Goal: Information Seeking & Learning: Compare options

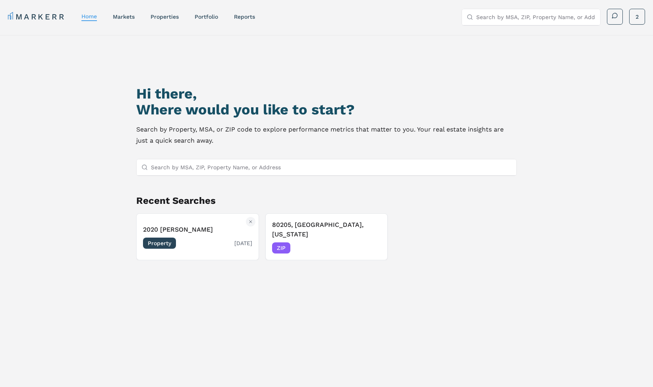
click at [224, 214] on button "2020 Lawrence Property 05/21/2025" at bounding box center [197, 236] width 123 height 47
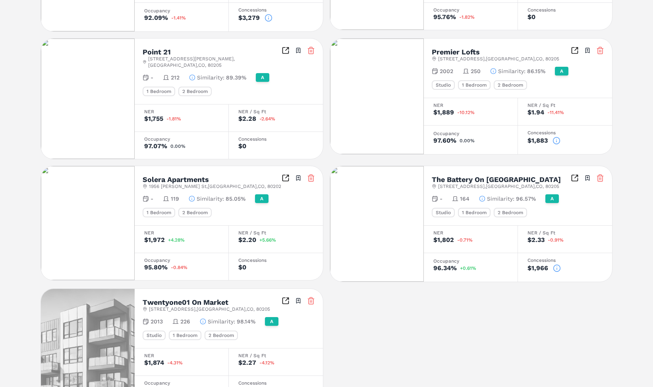
scroll to position [358, 0]
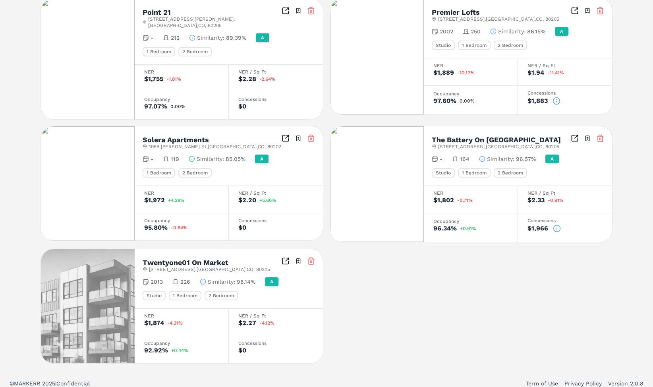
click at [122, 262] on img at bounding box center [88, 306] width 94 height 114
click at [172, 259] on h2 "Twentyone01 On Market" at bounding box center [186, 262] width 86 height 7
click at [282, 257] on icon "Inspect Comparables" at bounding box center [286, 261] width 8 height 8
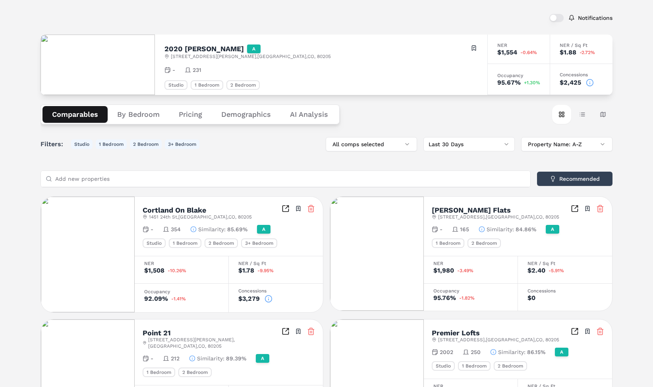
scroll to position [0, 0]
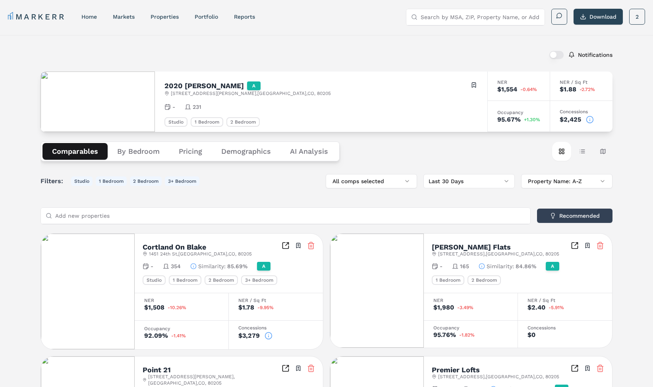
click at [312, 155] on Analysis "AI Analysis" at bounding box center [309, 151] width 57 height 17
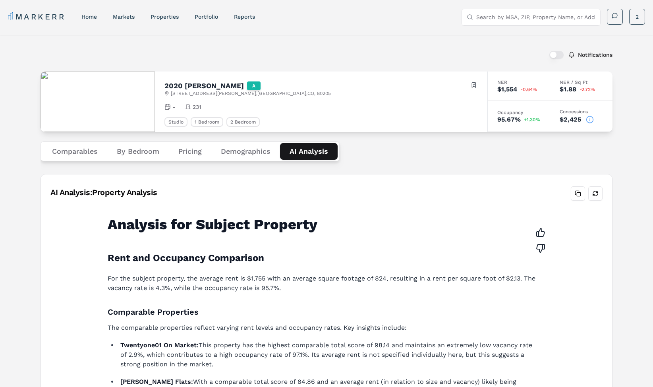
click at [83, 148] on button "Comparables" at bounding box center [75, 151] width 65 height 17
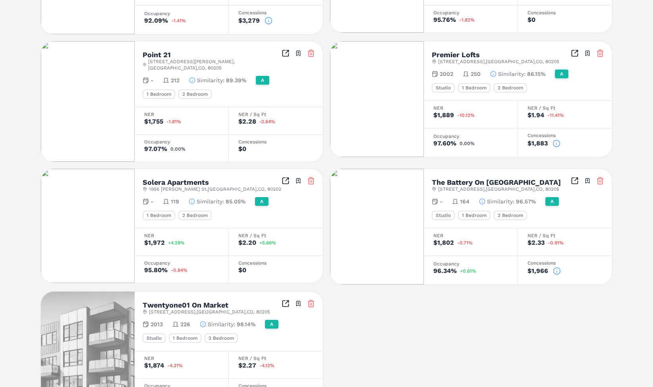
scroll to position [318, 0]
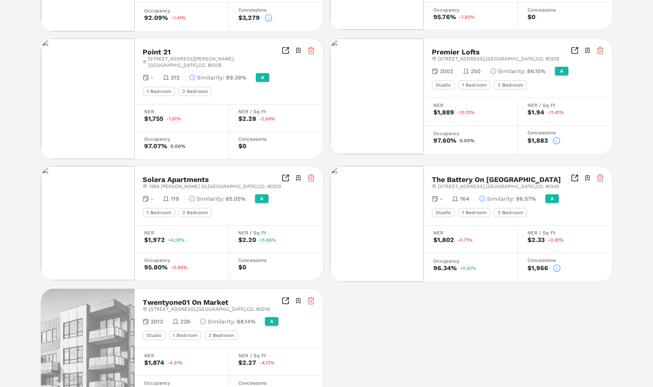
click at [102, 108] on img at bounding box center [88, 99] width 94 height 120
click at [286, 48] on icon "Inspect Comparables" at bounding box center [286, 50] width 8 height 8
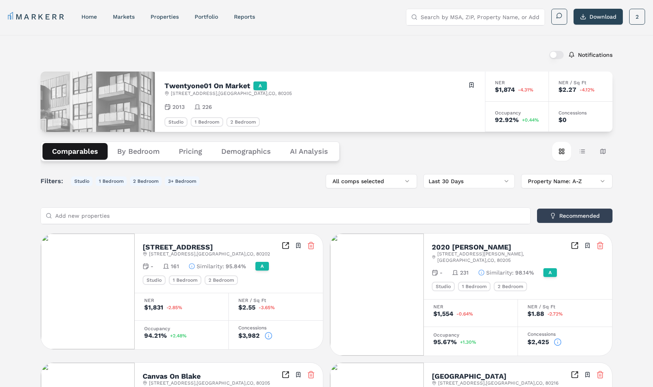
click at [213, 107] on div "2013 226" at bounding box center [319, 107] width 311 height 8
click at [243, 151] on button "Demographics" at bounding box center [246, 151] width 69 height 17
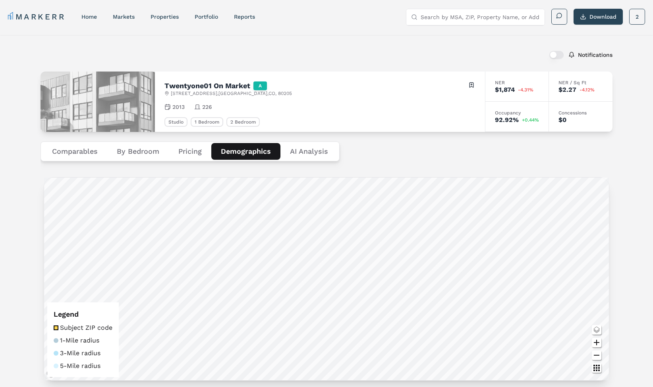
scroll to position [40, 0]
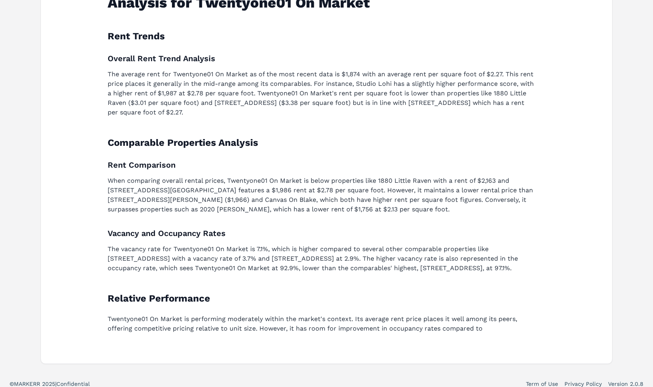
scroll to position [229, 0]
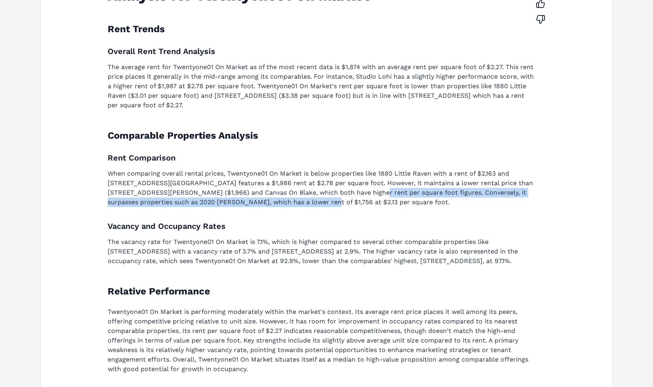
drag, startPoint x: 302, startPoint y: 203, endPoint x: 330, endPoint y: 191, distance: 30.4
click at [330, 191] on p "When comparing overall rental prices, Twentyone01 On Market is below properties…" at bounding box center [322, 188] width 428 height 38
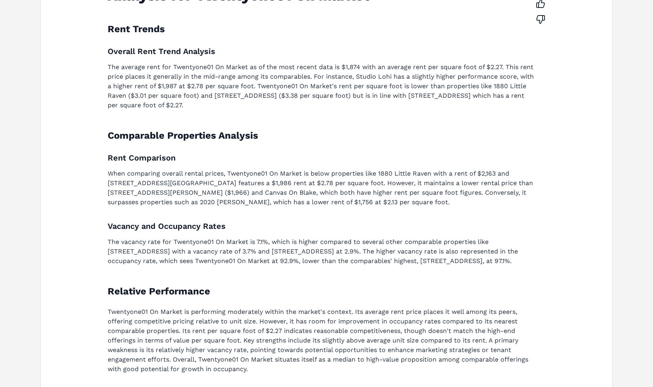
click at [397, 215] on div "Analysis for Twentyone01 On Market Rent Trends Overall Rent Trend Analysis The …" at bounding box center [326, 184] width 451 height 407
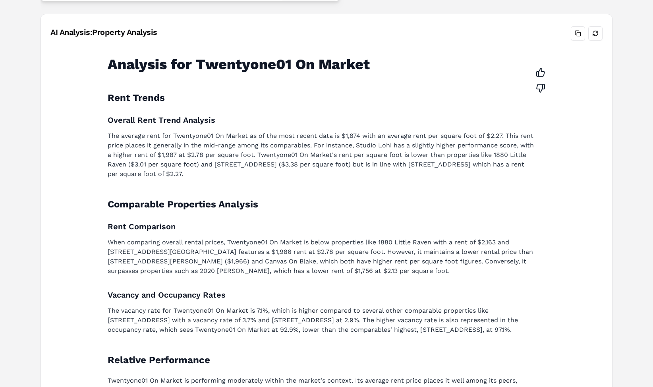
scroll to position [0, 0]
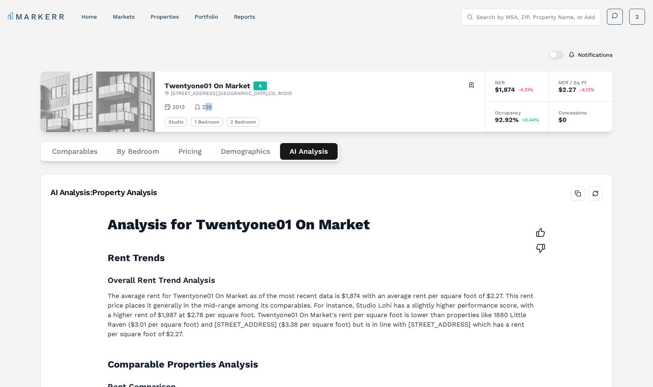
drag, startPoint x: 205, startPoint y: 106, endPoint x: 212, endPoint y: 107, distance: 7.2
click at [212, 107] on div "2013 226" at bounding box center [319, 107] width 311 height 8
click at [226, 108] on div "2013 226" at bounding box center [319, 107] width 311 height 8
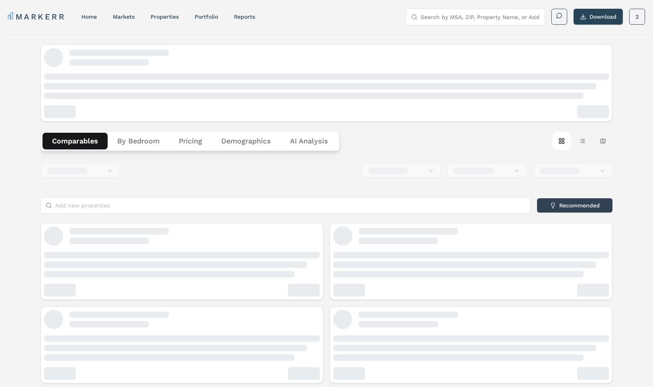
click at [284, 150] on div "Comparables By Bedroom Pricing Demographics AI Analysis" at bounding box center [190, 141] width 299 height 20
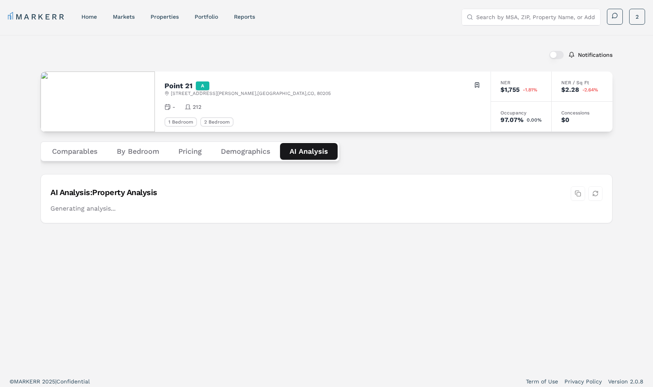
click at [302, 153] on Analysis "AI Analysis" at bounding box center [309, 151] width 58 height 17
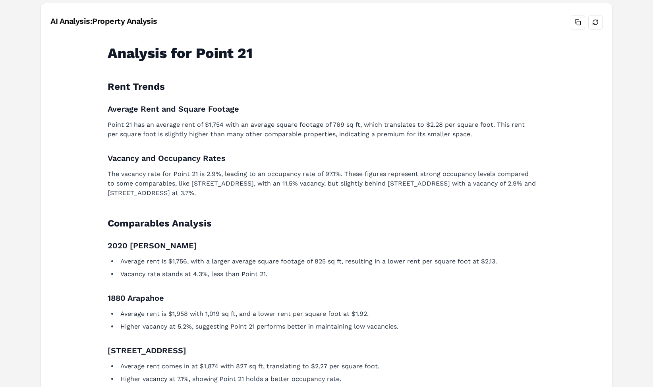
scroll to position [199, 0]
